Goal: Transaction & Acquisition: Purchase product/service

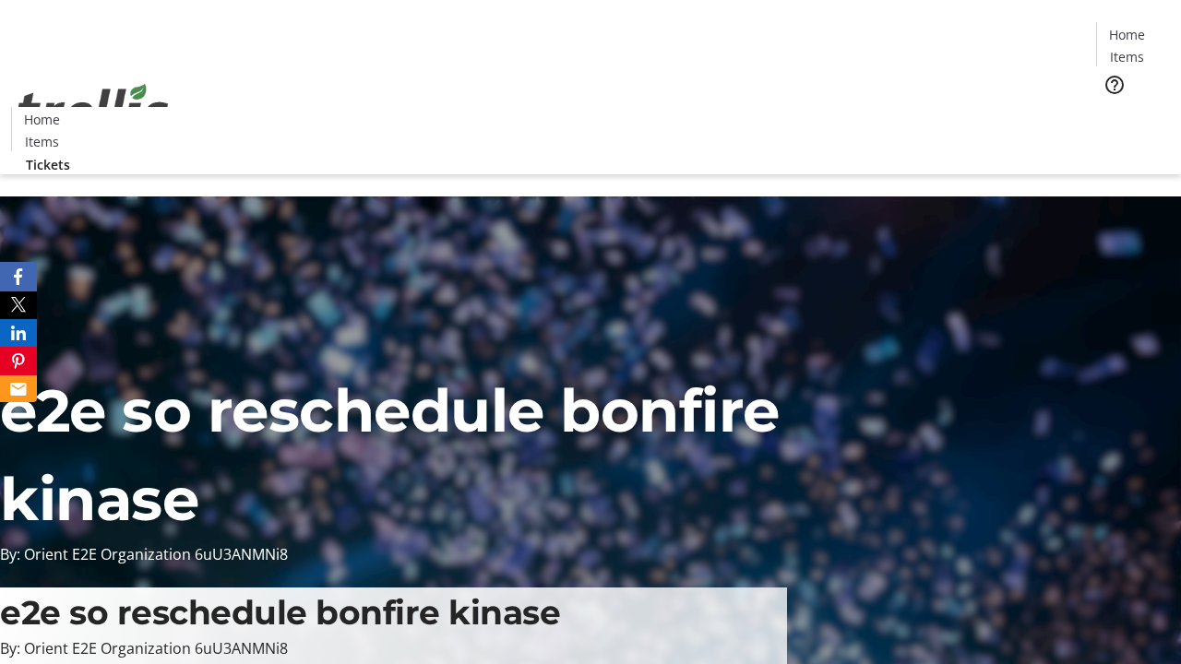
click at [1110, 107] on span "Tickets" at bounding box center [1132, 116] width 44 height 19
